Goal: Find specific page/section: Find specific page/section

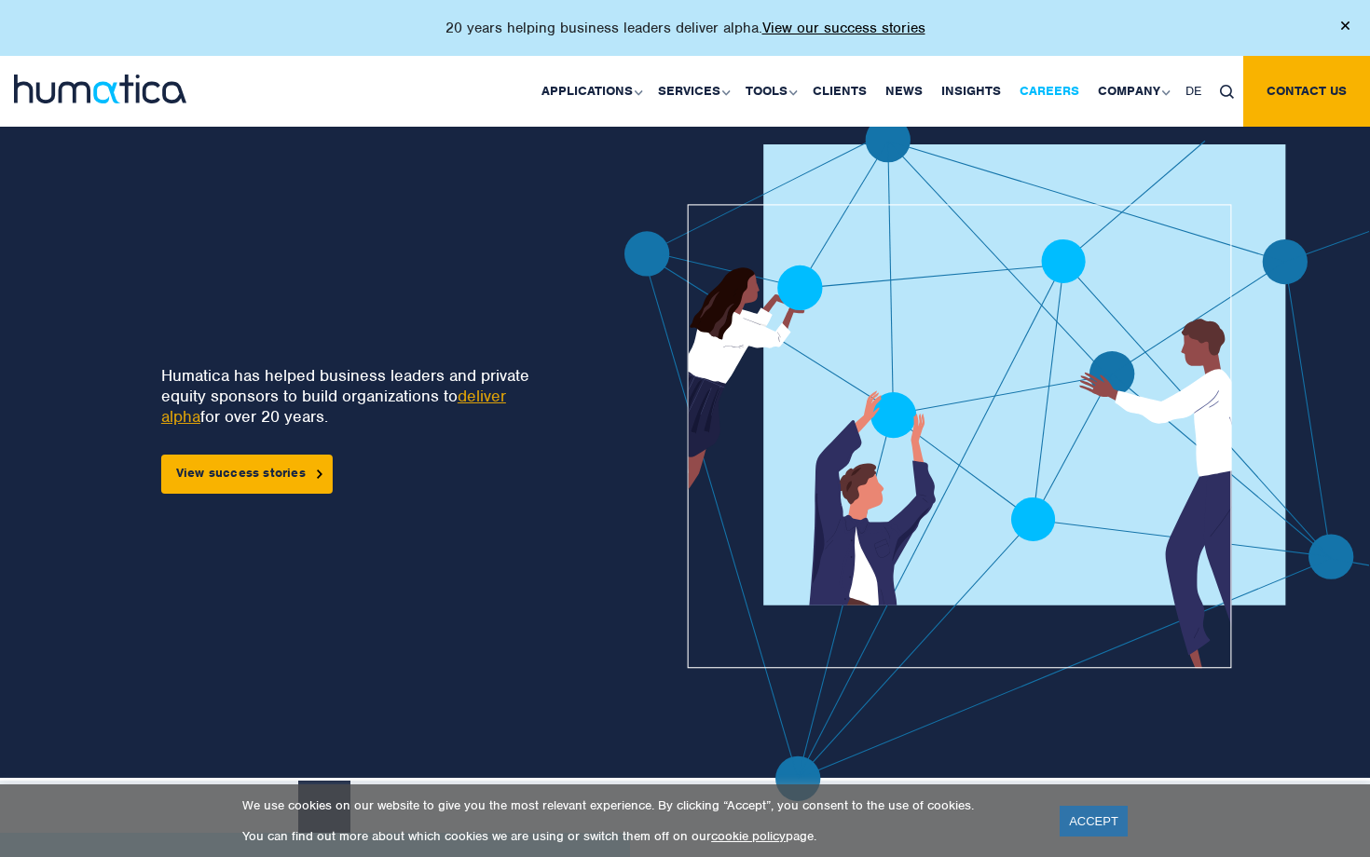
click at [1036, 97] on link "Careers" at bounding box center [1049, 91] width 78 height 71
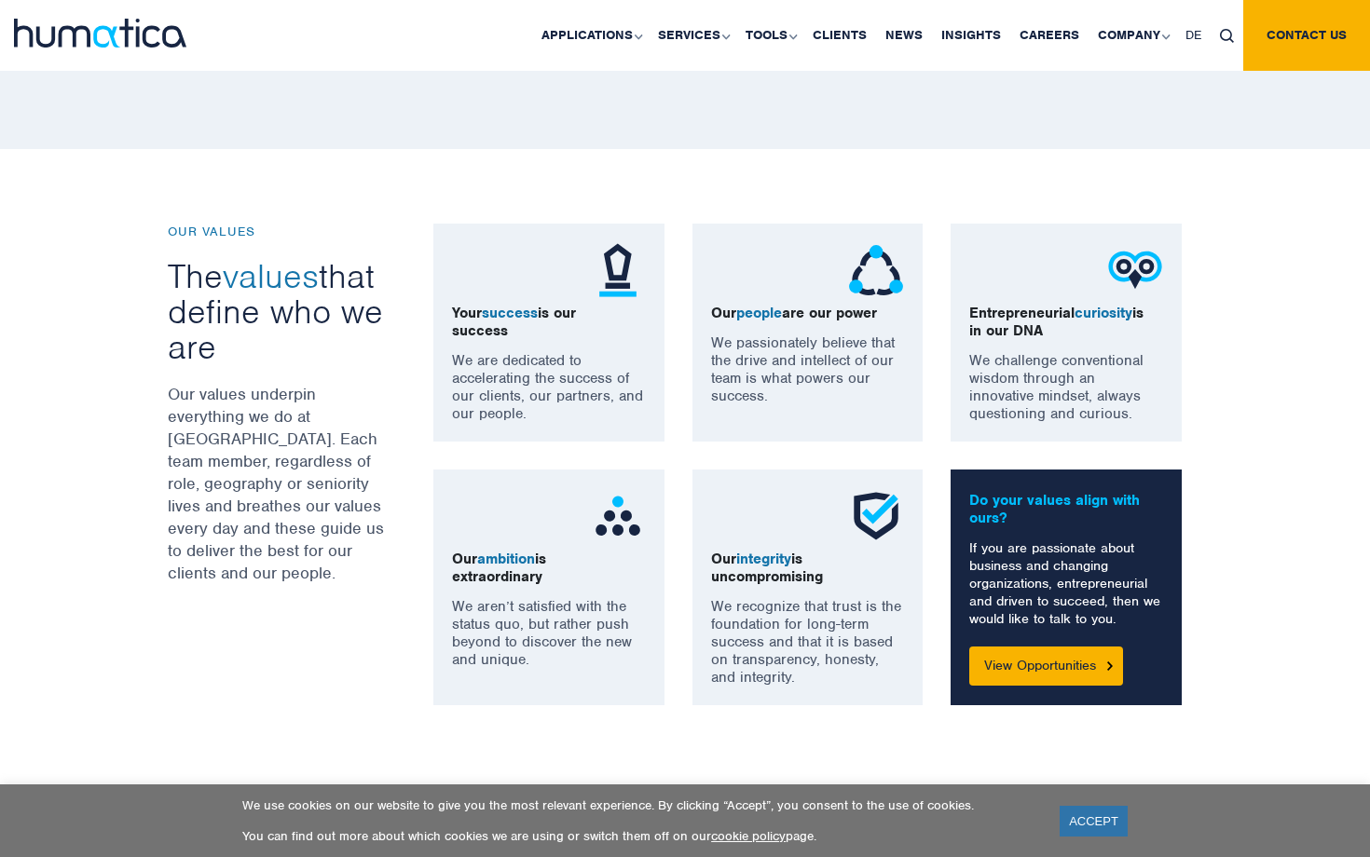
scroll to position [1237, 0]
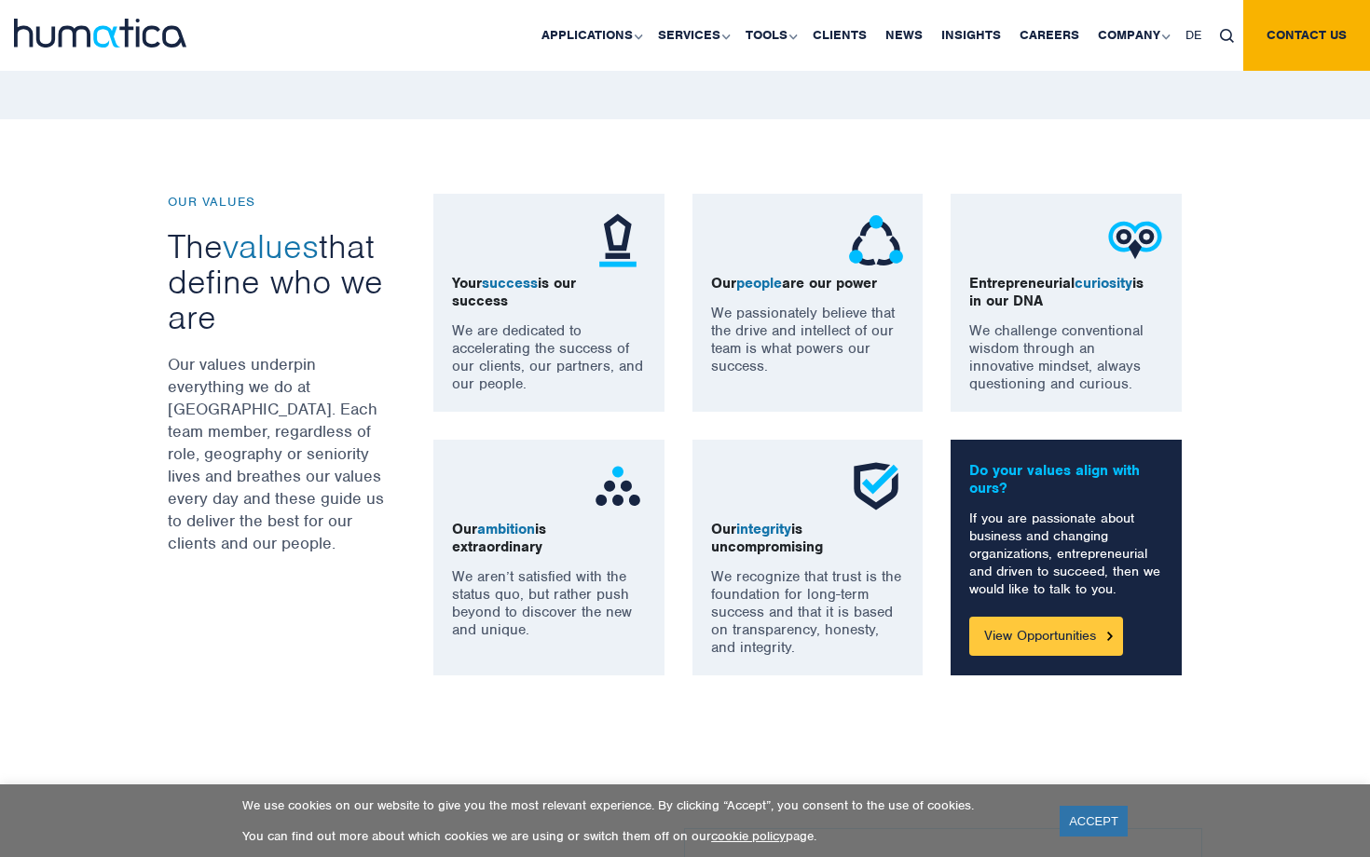
click at [1047, 643] on link "View Opportunities" at bounding box center [1046, 636] width 154 height 39
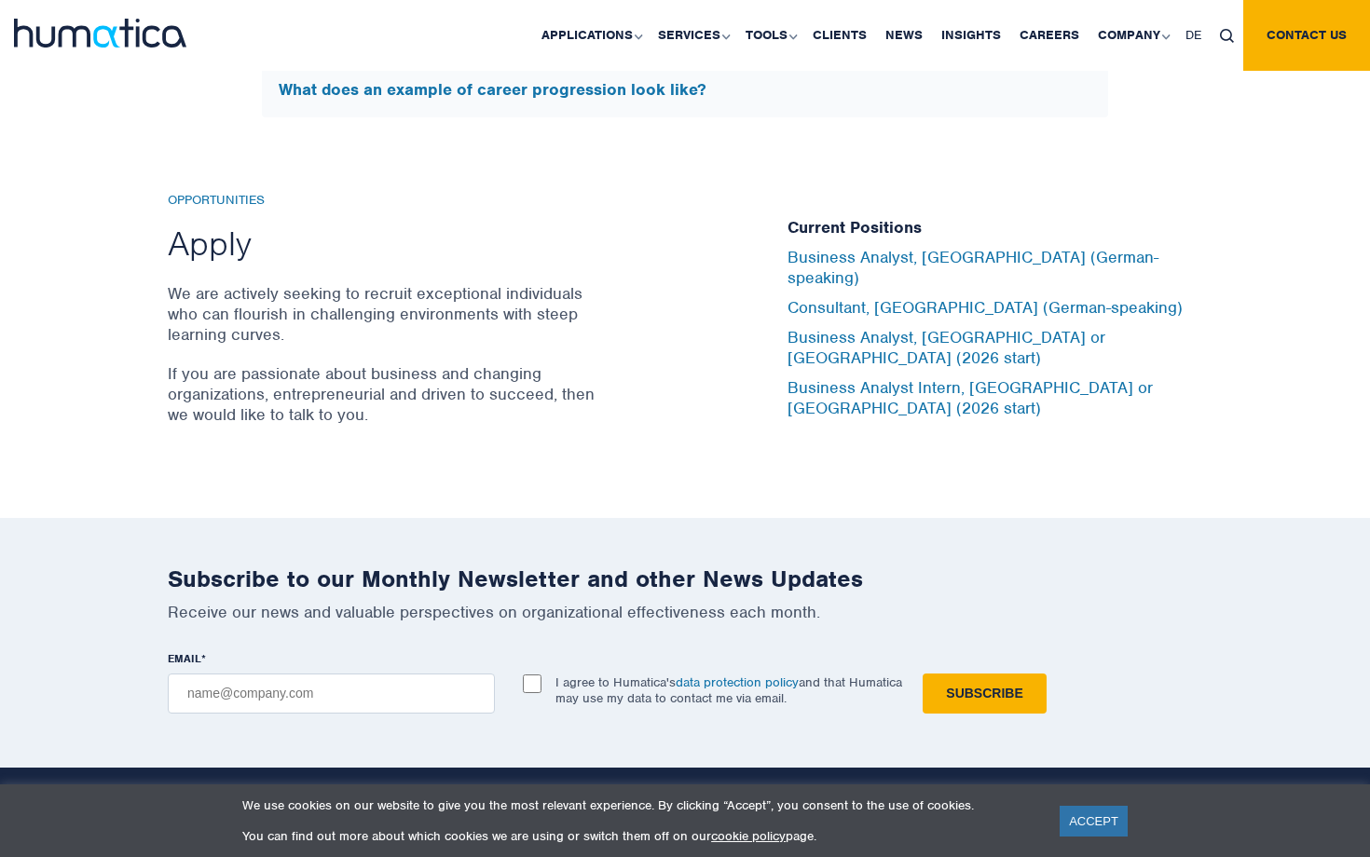
scroll to position [6101, 0]
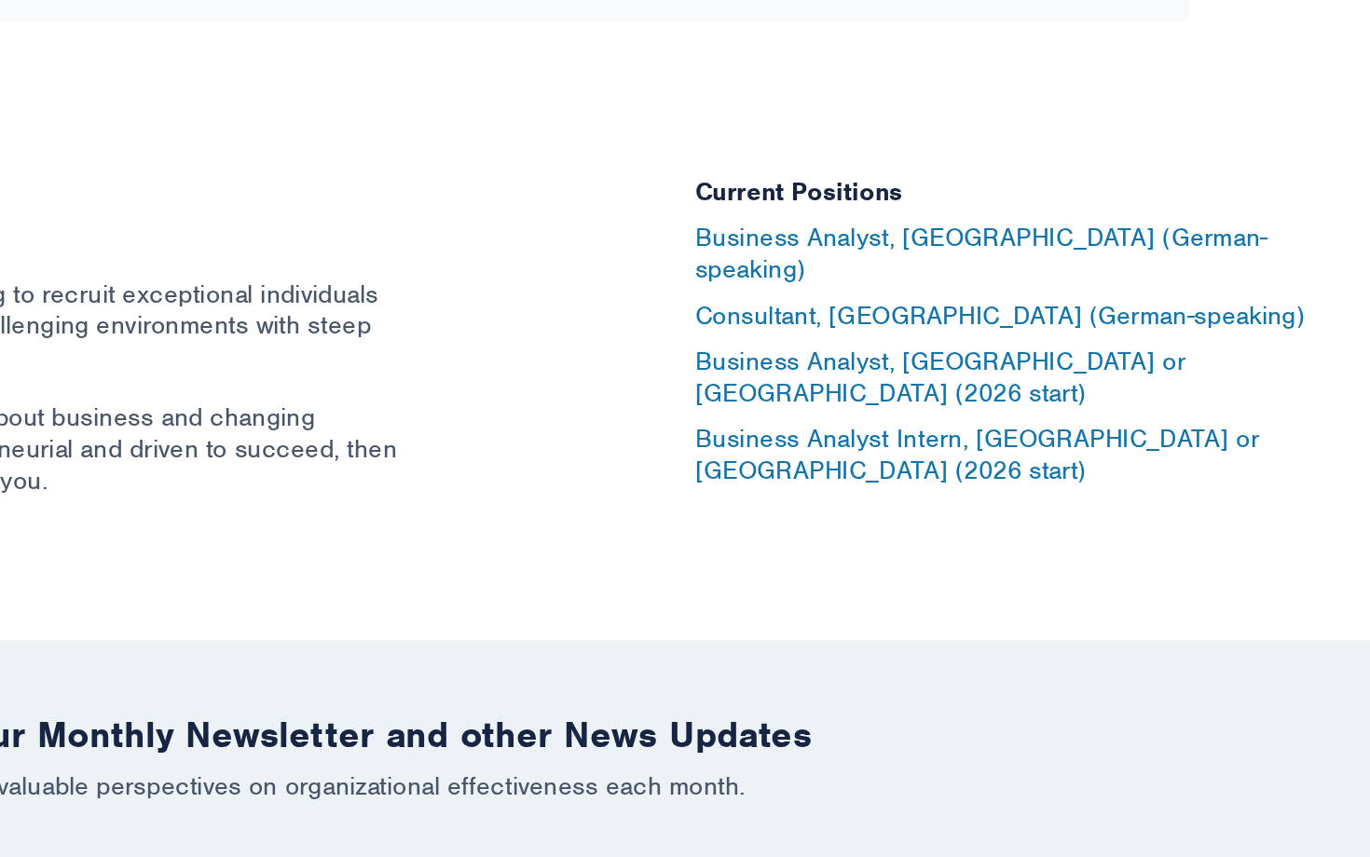
click at [922, 379] on div "Current Positions Business Analyst, [GEOGRAPHIC_DATA] (German-speaking) Consult…" at bounding box center [994, 320] width 415 height 252
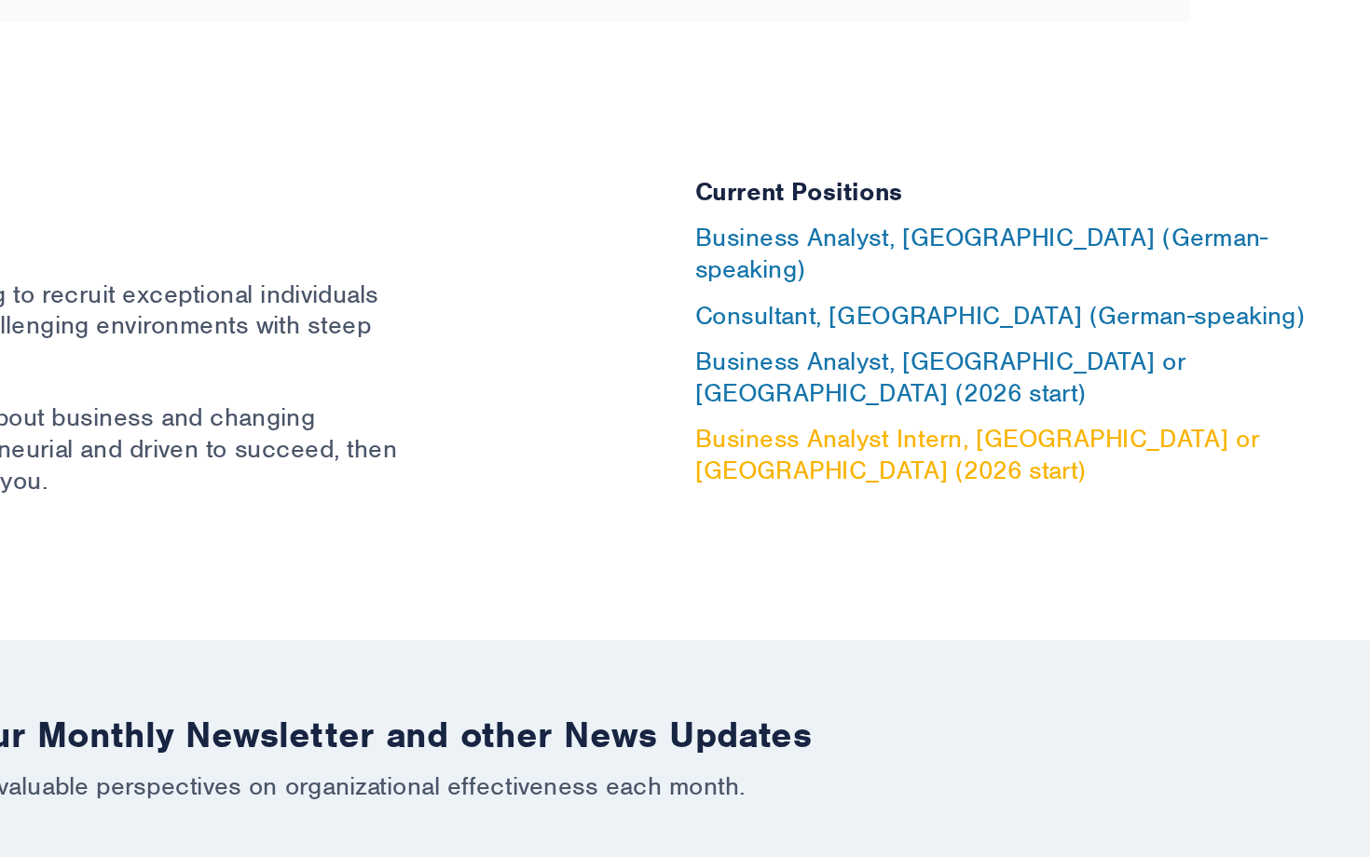
click at [922, 378] on link "Business Analyst Intern, [GEOGRAPHIC_DATA] or [GEOGRAPHIC_DATA] (2026 start)" at bounding box center [969, 398] width 365 height 41
